Goal: Navigation & Orientation: Understand site structure

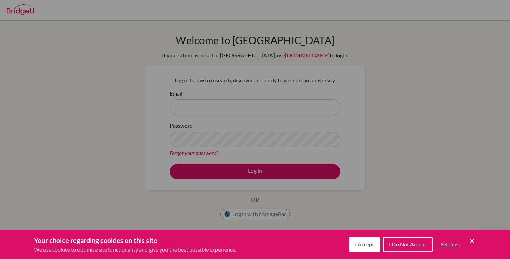
click at [207, 125] on div "Cookie Preferences" at bounding box center [255, 129] width 510 height 259
click at [469, 236] on div "I Accept I Do Not Accept Settings Cookie Control Close Icon" at bounding box center [412, 245] width 127 height 18
click at [469, 240] on icon "Cookie Control Close Icon" at bounding box center [472, 241] width 8 height 8
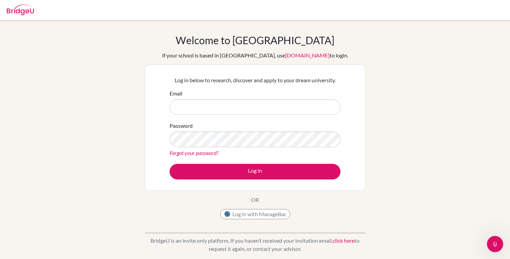
click at [245, 37] on h1 "Welcome to [GEOGRAPHIC_DATA]" at bounding box center [255, 40] width 159 height 12
click at [27, 8] on img at bounding box center [20, 9] width 27 height 11
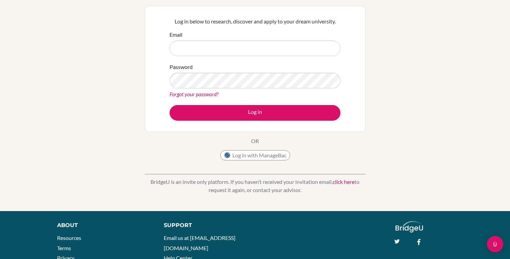
scroll to position [103, 0]
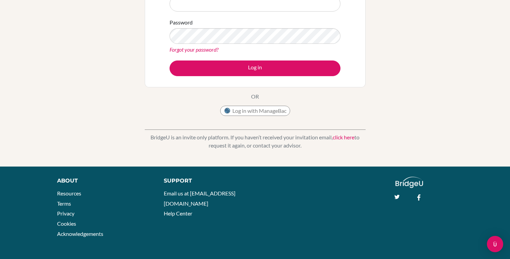
click at [61, 184] on div "About" at bounding box center [102, 181] width 91 height 8
click at [65, 192] on link "Resources" at bounding box center [69, 193] width 24 height 6
